Goal: Check status: Check status

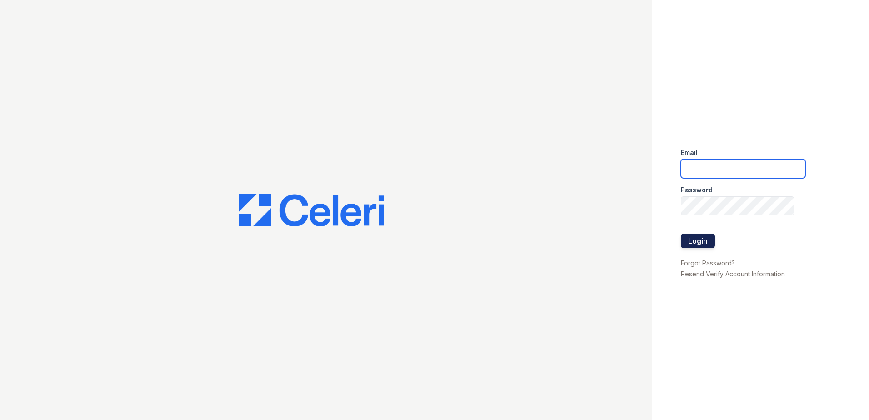
type input "[EMAIL_ADDRESS][DOMAIN_NAME]"
click at [707, 241] on button "Login" at bounding box center [698, 241] width 34 height 15
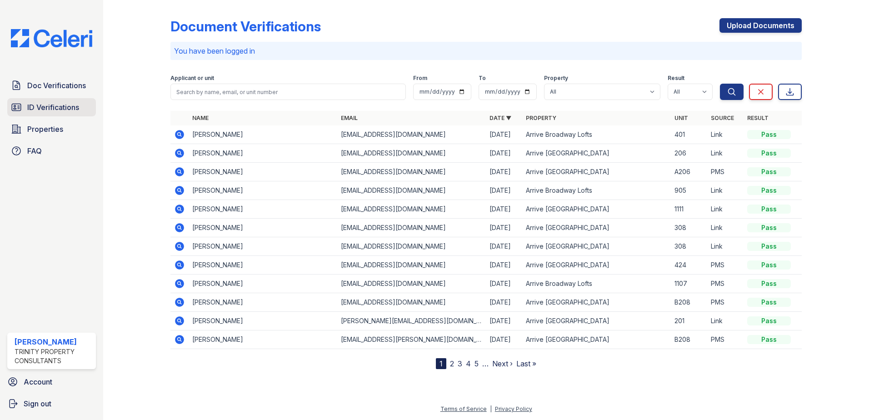
click at [62, 108] on span "ID Verifications" at bounding box center [53, 107] width 52 height 11
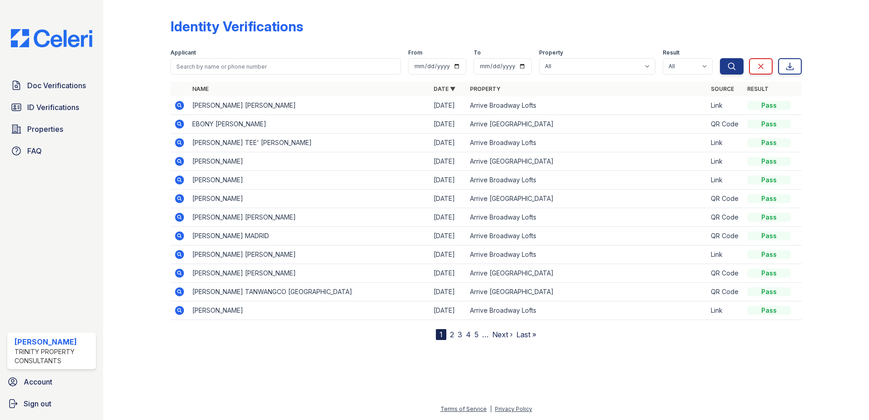
click at [180, 105] on icon at bounding box center [179, 105] width 2 height 2
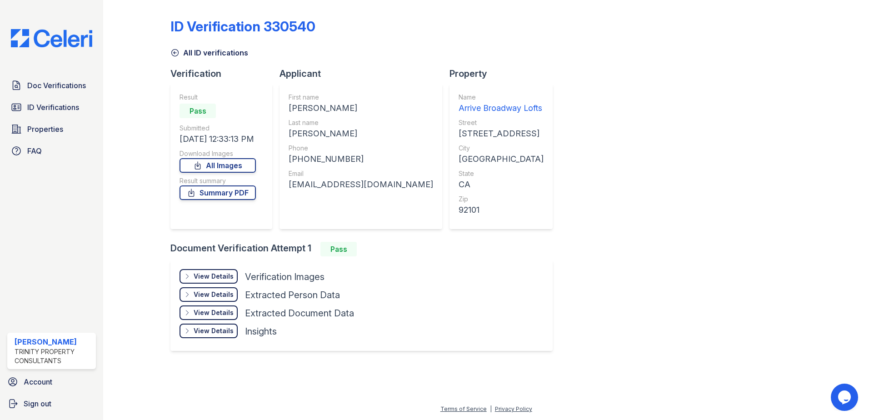
click at [208, 275] on div "View Details" at bounding box center [214, 276] width 40 height 9
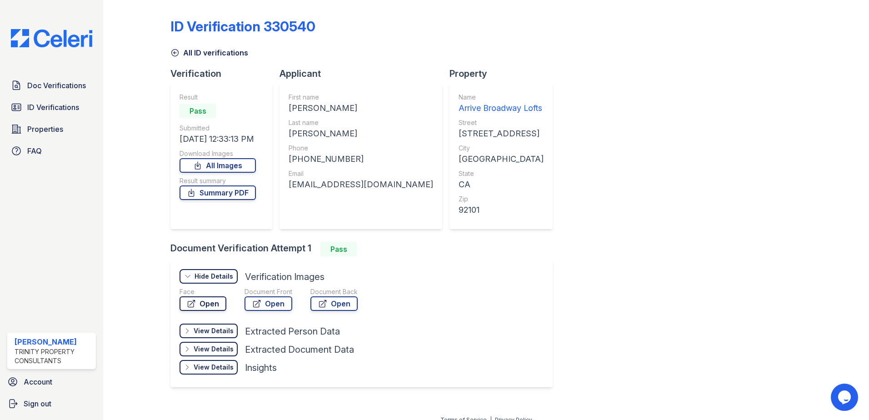
click at [201, 305] on link "Open" at bounding box center [202, 303] width 47 height 15
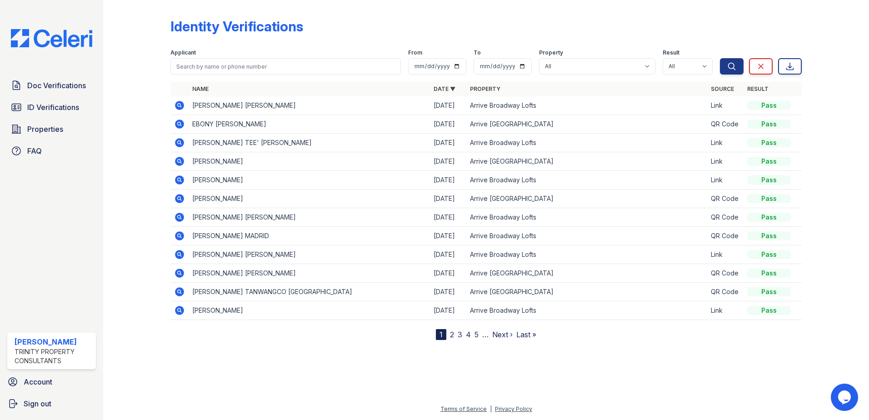
click at [177, 124] on icon at bounding box center [179, 123] width 9 height 9
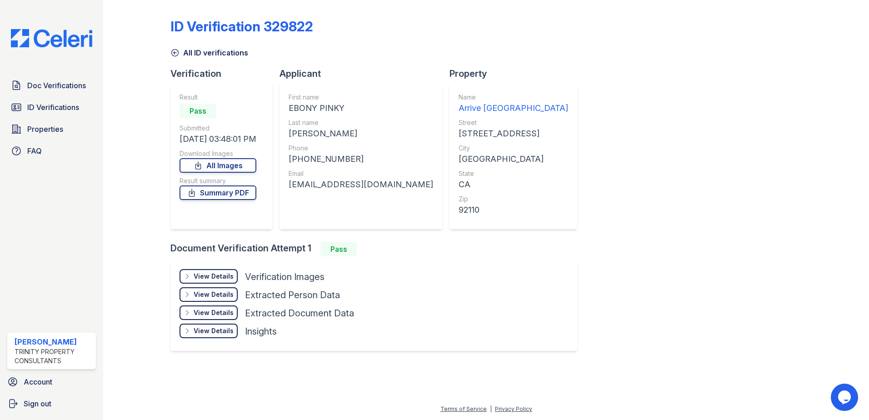
click at [224, 277] on div "View Details" at bounding box center [214, 276] width 40 height 9
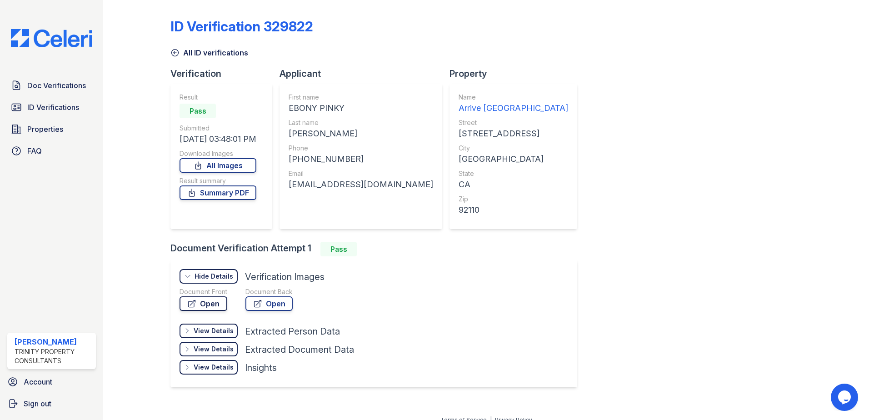
click at [207, 303] on link "Open" at bounding box center [203, 303] width 48 height 15
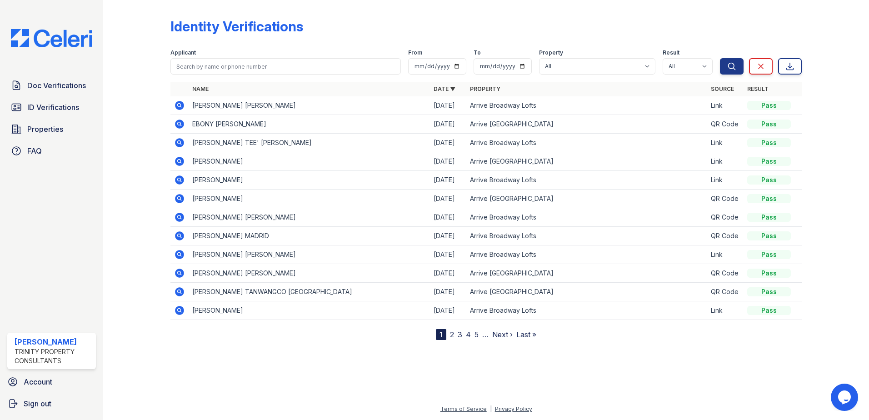
click at [179, 142] on icon at bounding box center [179, 142] width 2 height 2
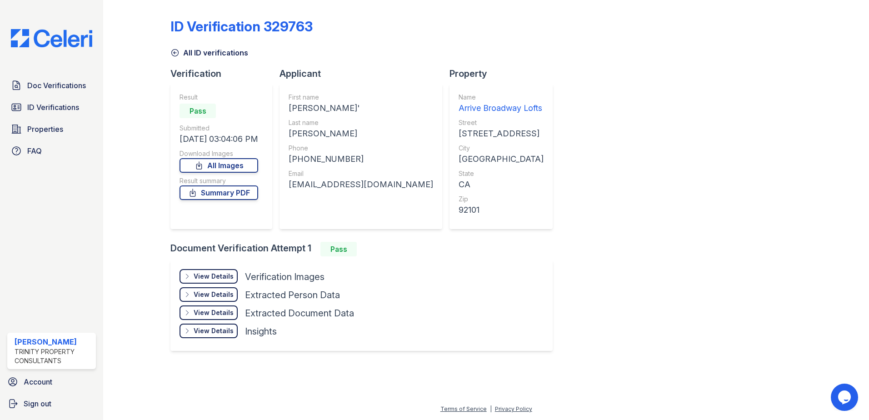
click at [221, 272] on div "View Details" at bounding box center [214, 276] width 40 height 9
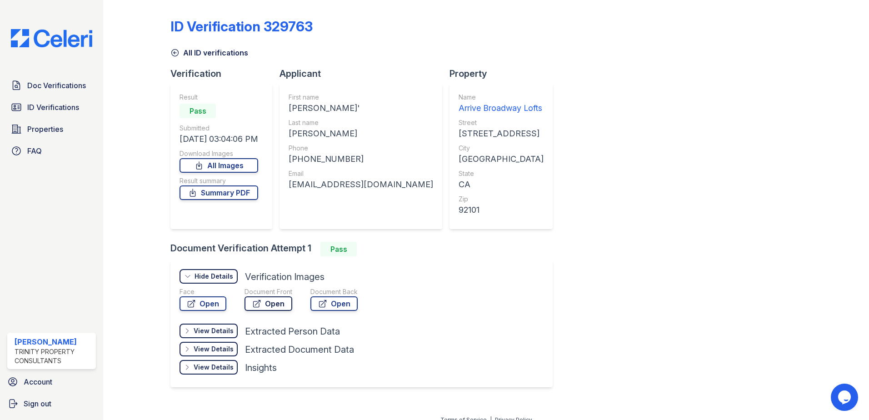
click at [268, 305] on link "Open" at bounding box center [268, 303] width 48 height 15
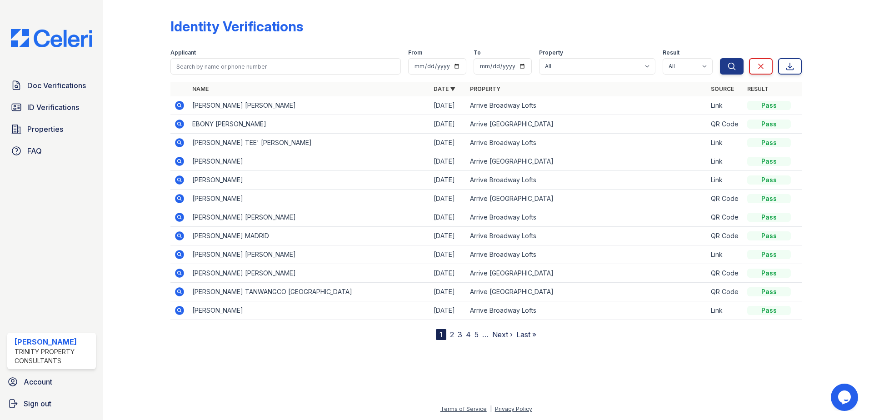
click at [180, 162] on icon at bounding box center [179, 161] width 11 height 11
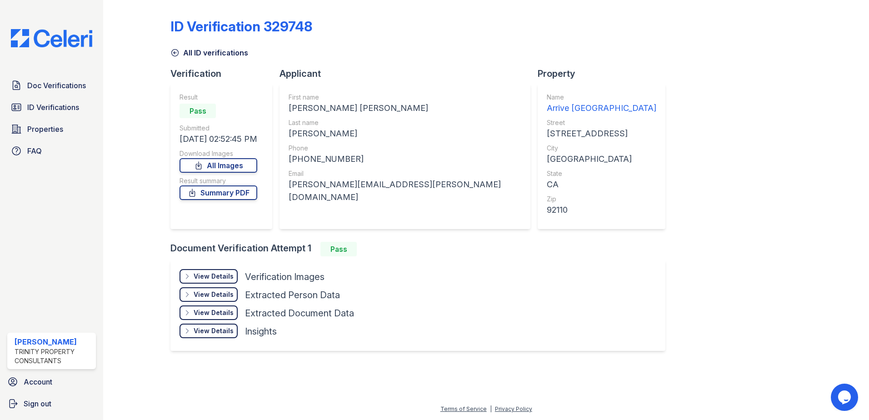
click at [211, 280] on div "View Details" at bounding box center [214, 276] width 40 height 9
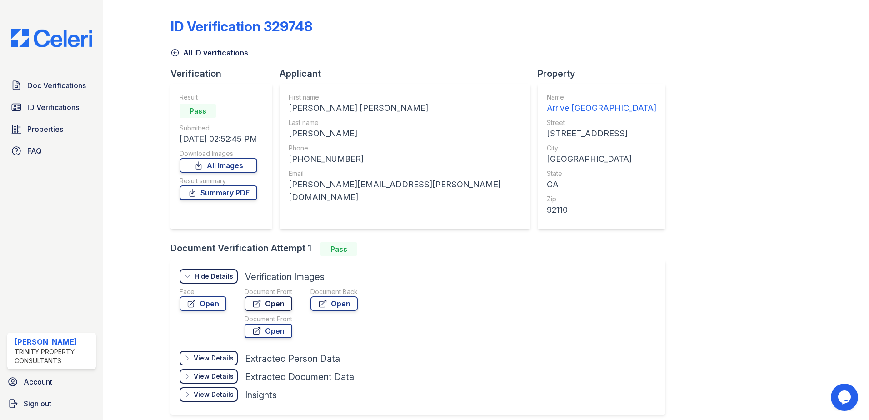
click at [262, 305] on link "Open" at bounding box center [268, 303] width 48 height 15
click at [199, 303] on link "Open" at bounding box center [202, 303] width 47 height 15
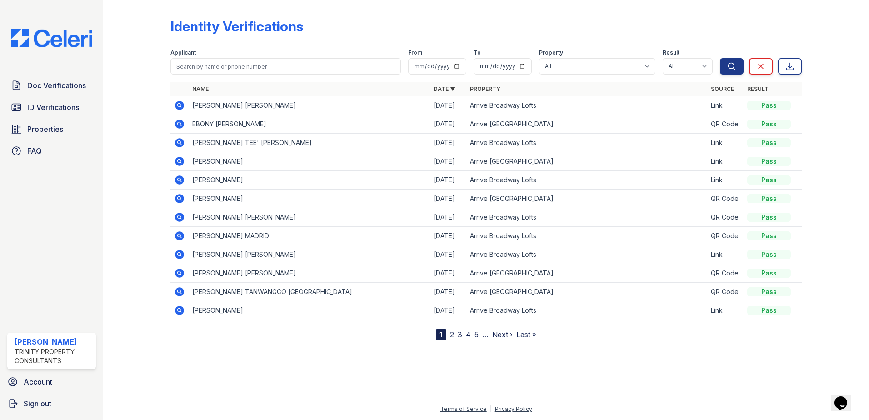
click at [181, 179] on icon at bounding box center [179, 179] width 9 height 9
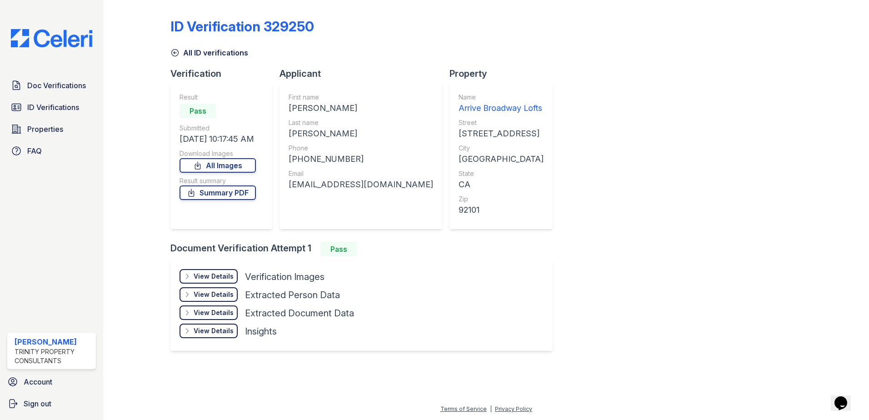
click at [213, 274] on div "View Details" at bounding box center [214, 276] width 40 height 9
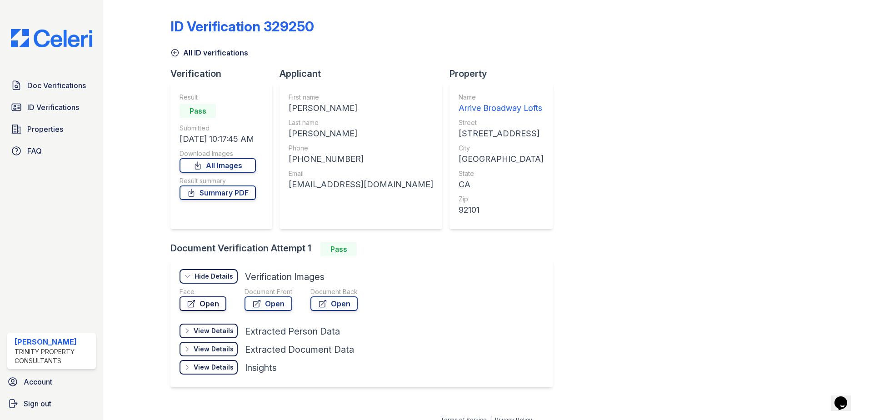
click at [207, 302] on link "Open" at bounding box center [202, 303] width 47 height 15
click at [265, 308] on link "Open" at bounding box center [268, 303] width 48 height 15
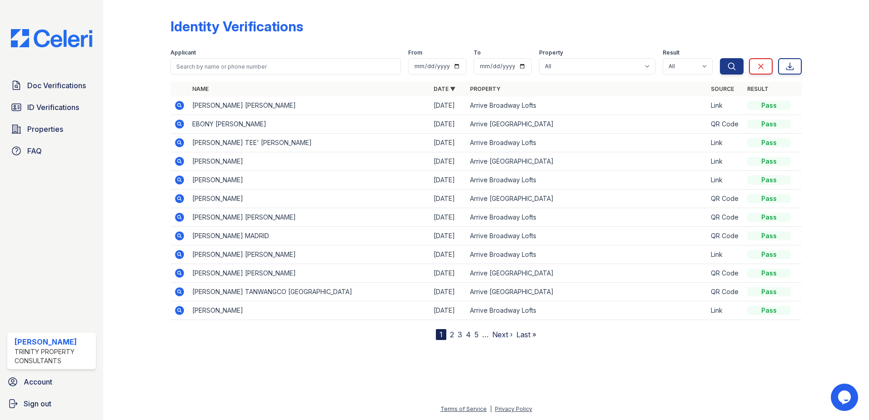
click at [181, 216] on icon at bounding box center [179, 217] width 9 height 9
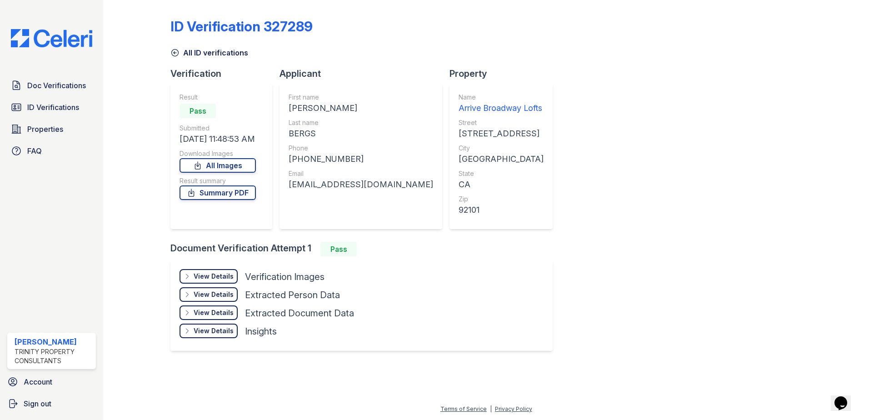
click at [200, 271] on div "View Details Details" at bounding box center [208, 276] width 58 height 15
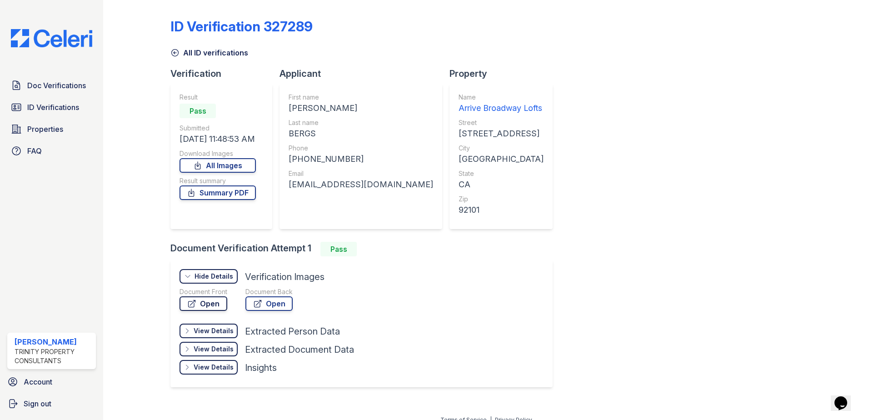
click at [219, 300] on link "Open" at bounding box center [203, 303] width 48 height 15
